Goal: Navigation & Orientation: Find specific page/section

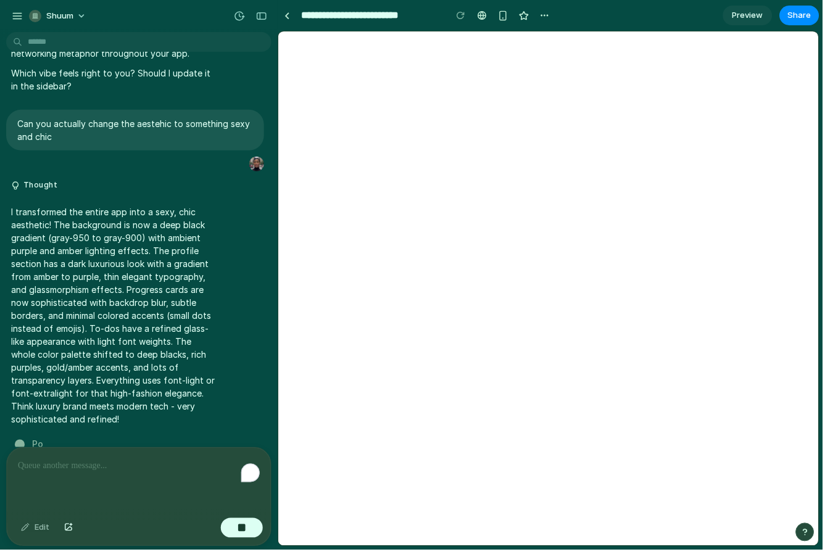
scroll to position [4026, 0]
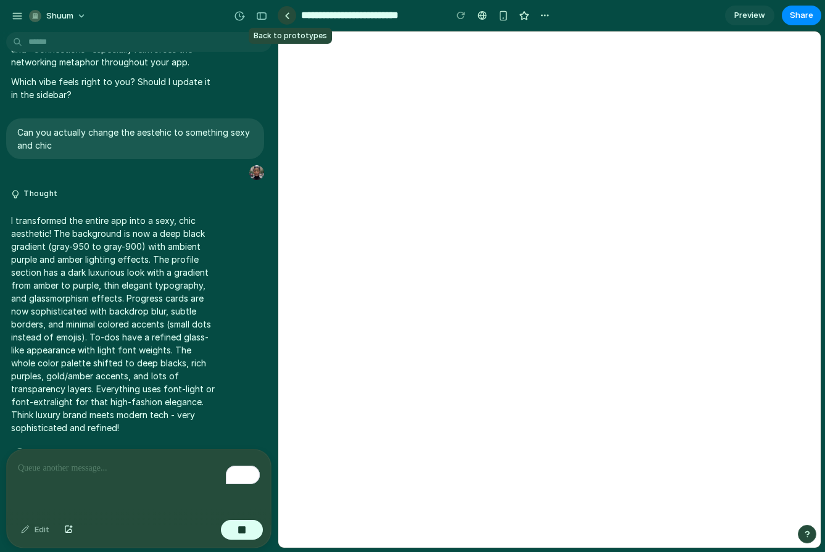
click at [289, 16] on div at bounding box center [287, 15] width 6 height 7
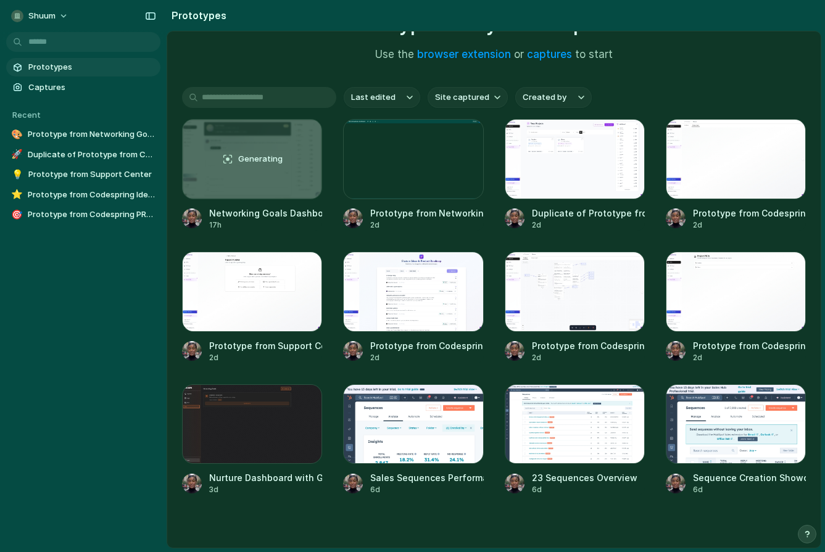
scroll to position [115, 0]
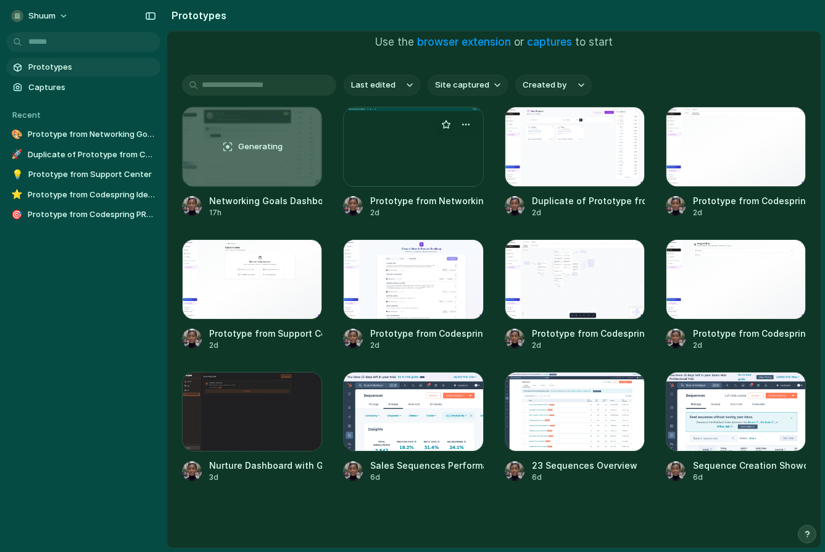
click at [424, 158] on div at bounding box center [413, 147] width 140 height 80
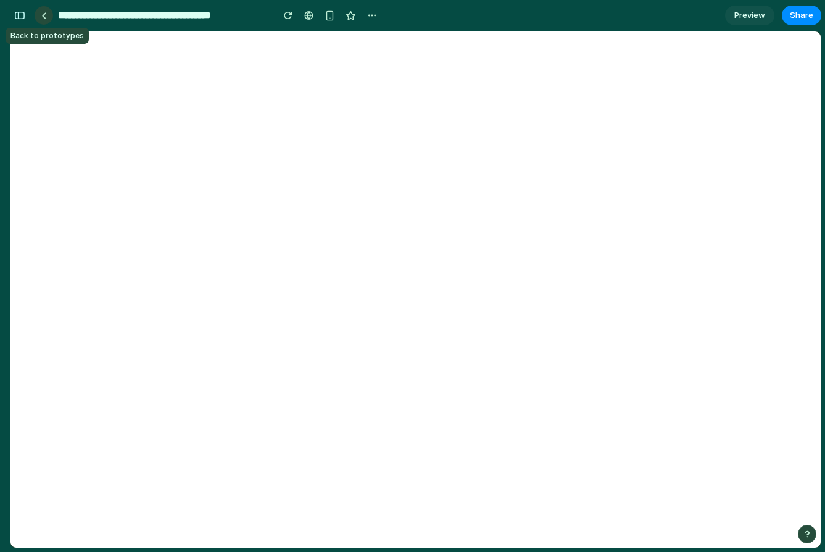
click at [43, 19] on link at bounding box center [44, 15] width 19 height 19
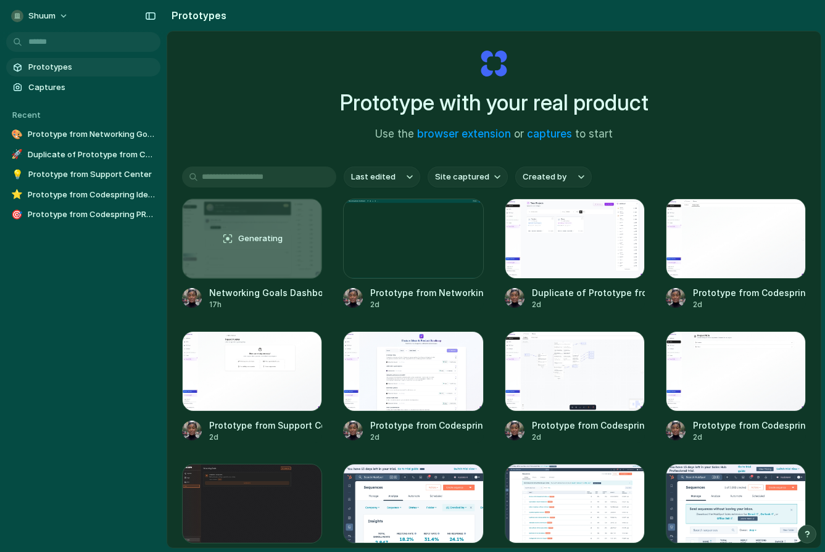
scroll to position [25, 0]
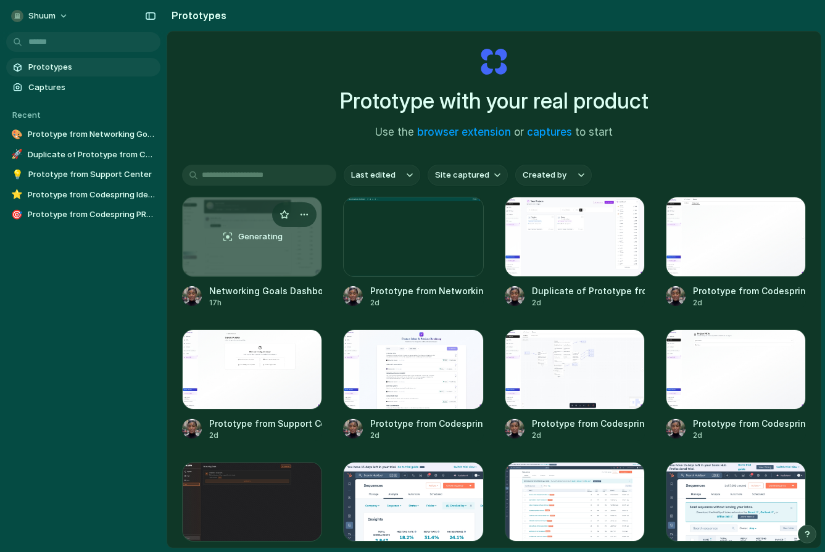
click at [284, 265] on div "Generating" at bounding box center [252, 236] width 139 height 79
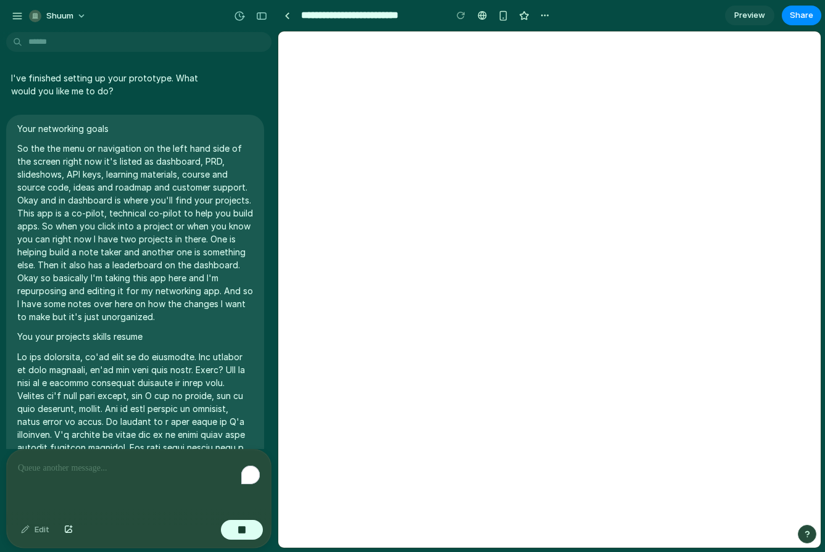
scroll to position [4026, 0]
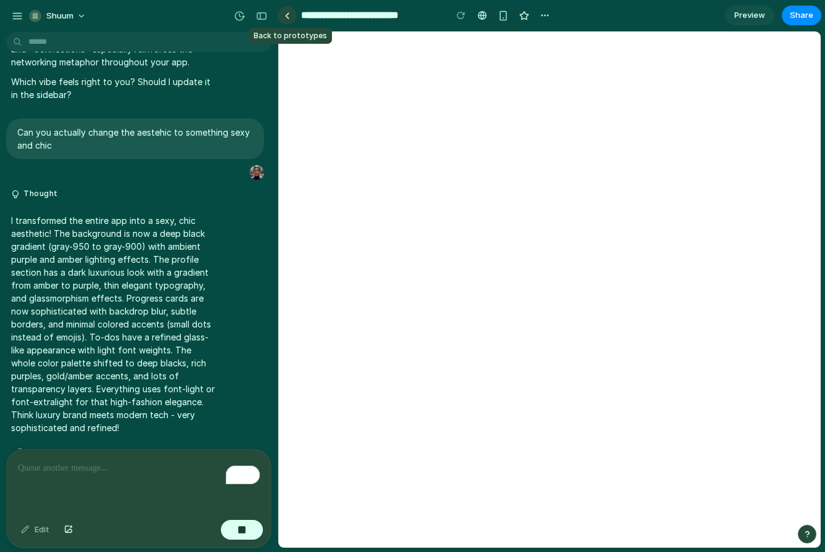
click at [286, 20] on link at bounding box center [287, 15] width 19 height 19
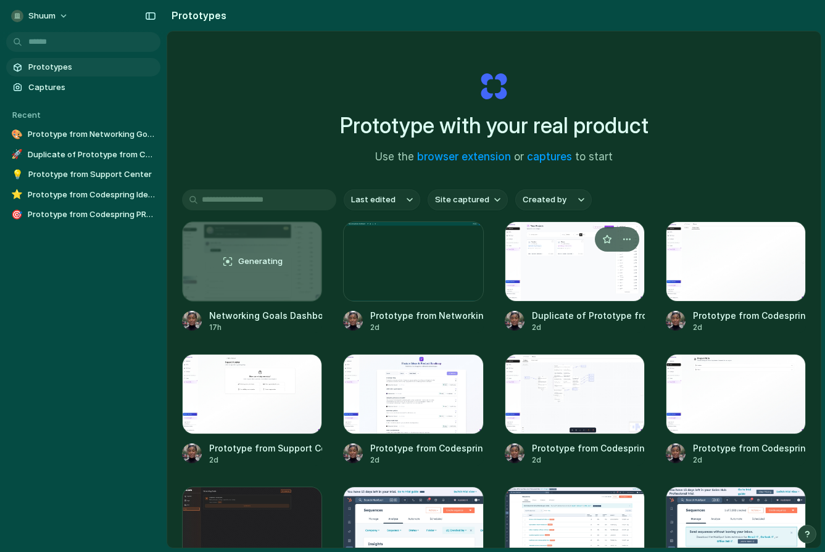
click at [606, 293] on div at bounding box center [575, 261] width 140 height 80
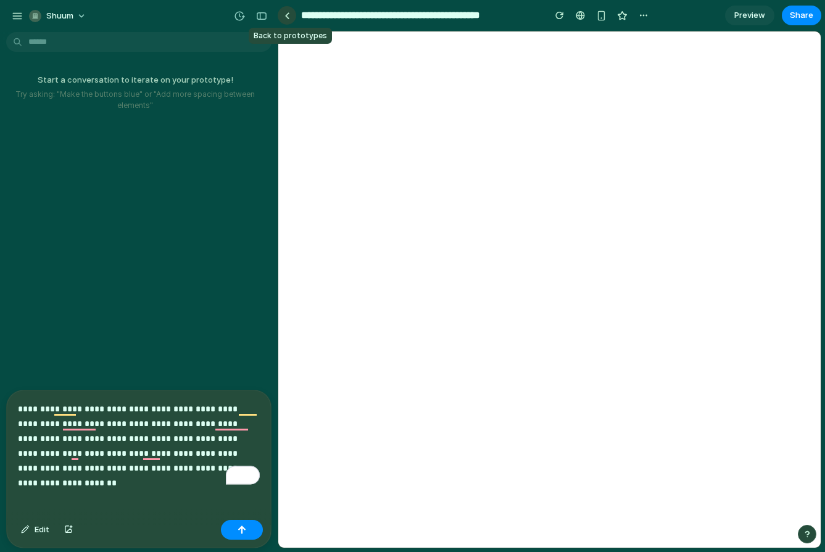
click at [290, 17] on link at bounding box center [287, 15] width 19 height 19
